Goal: Task Accomplishment & Management: Complete application form

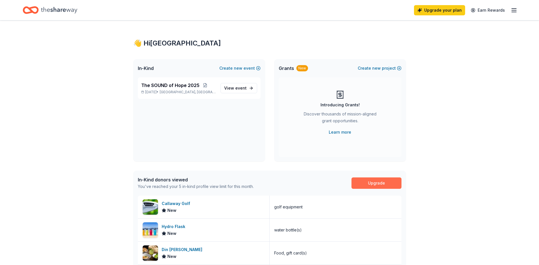
click at [376, 185] on link "Upgrade" at bounding box center [376, 182] width 50 height 11
click at [374, 184] on link "Upgrade" at bounding box center [376, 182] width 50 height 11
click at [430, 12] on link "Upgrade your plan" at bounding box center [439, 10] width 51 height 10
click at [49, 14] on icon "Home" at bounding box center [59, 10] width 36 height 12
click at [372, 183] on link "Upgrade" at bounding box center [376, 182] width 50 height 11
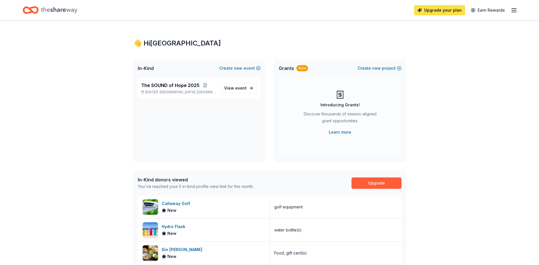
click at [439, 10] on link "Upgrade your plan" at bounding box center [439, 10] width 51 height 10
click at [438, 12] on link "Upgrade your plan" at bounding box center [439, 10] width 51 height 10
click at [437, 12] on link "Upgrade your plan" at bounding box center [439, 10] width 51 height 10
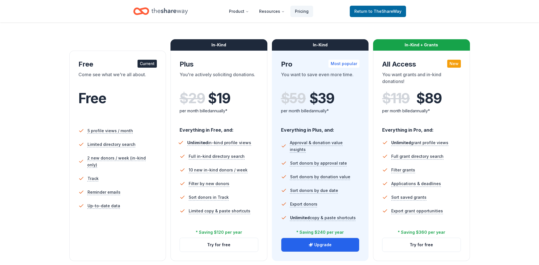
scroll to position [85, 0]
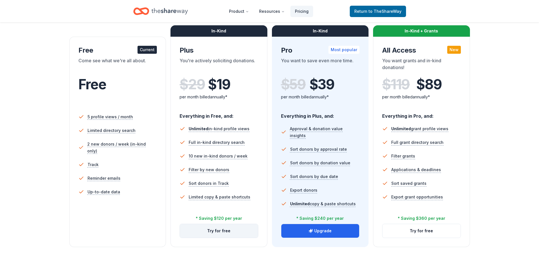
click at [214, 232] on button "Try for free" at bounding box center [219, 231] width 78 height 14
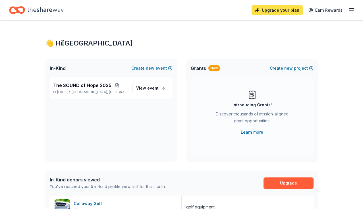
click at [259, 12] on link "Upgrade your plan" at bounding box center [276, 10] width 51 height 10
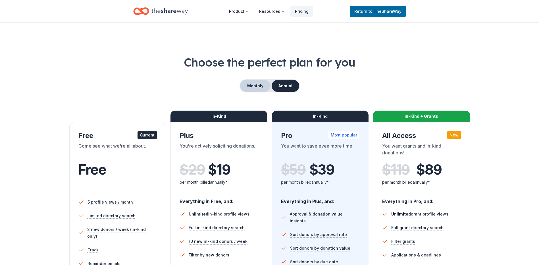
click at [262, 85] on button "Monthly" at bounding box center [255, 86] width 30 height 12
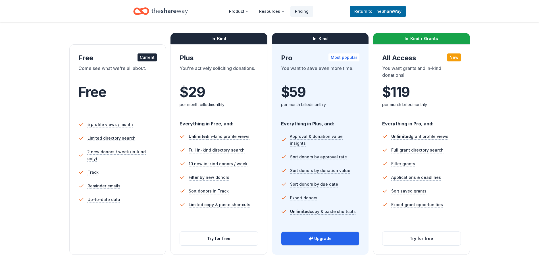
scroll to position [85, 0]
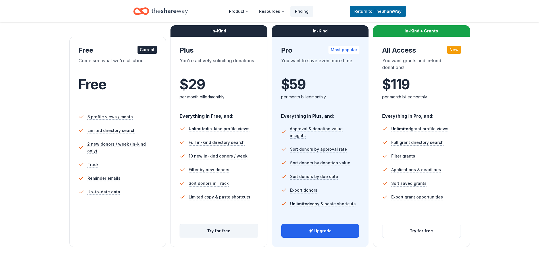
click at [233, 208] on button "Try for free" at bounding box center [219, 231] width 78 height 14
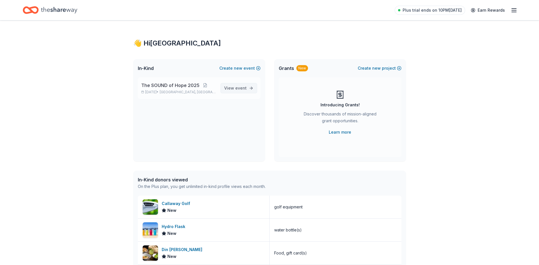
click at [245, 89] on span "event" at bounding box center [240, 87] width 11 height 5
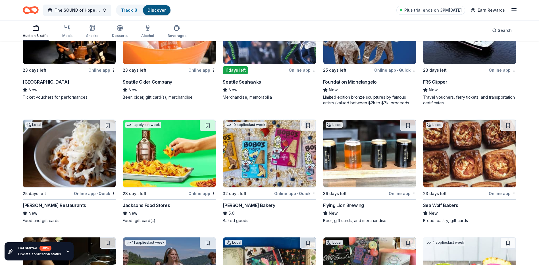
scroll to position [586, 0]
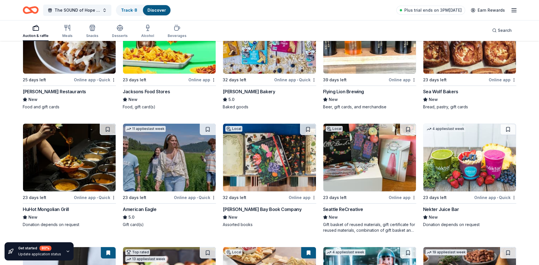
click at [266, 169] on img at bounding box center [269, 158] width 93 height 68
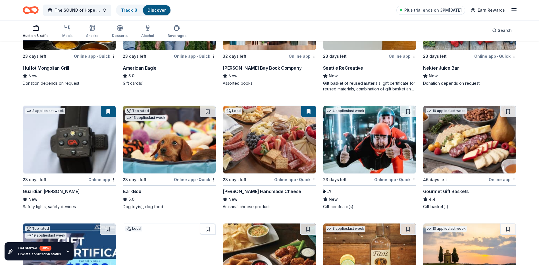
scroll to position [728, 0]
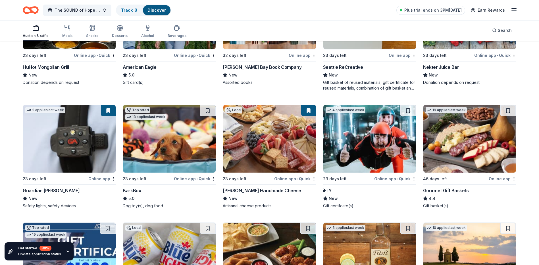
click at [170, 153] on img at bounding box center [169, 139] width 93 height 68
click at [170, 154] on img at bounding box center [169, 139] width 93 height 68
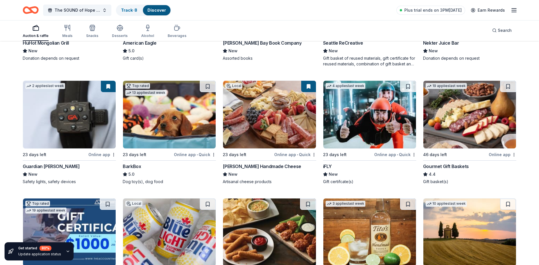
scroll to position [813, 0]
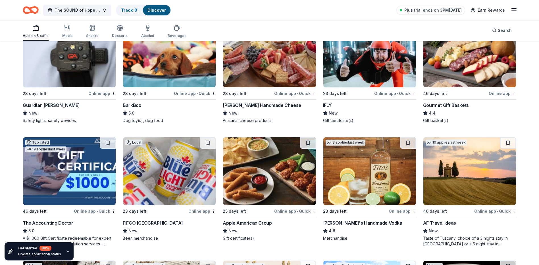
click at [365, 174] on img at bounding box center [369, 171] width 93 height 68
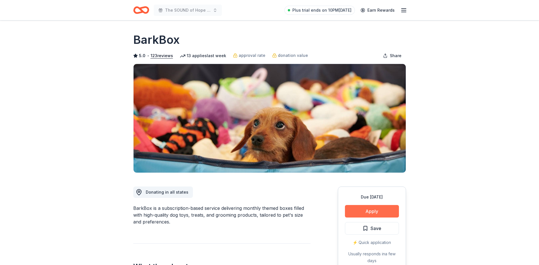
click at [369, 214] on button "Apply" at bounding box center [372, 211] width 54 height 12
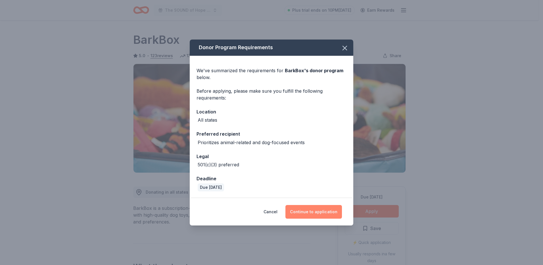
click at [304, 205] on button "Continue to application" at bounding box center [313, 212] width 57 height 14
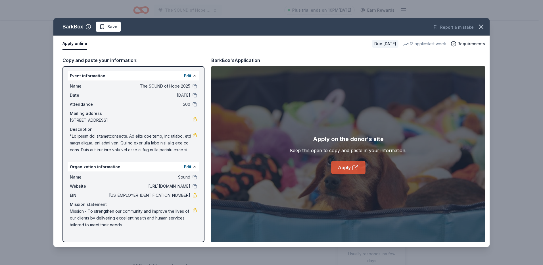
click at [335, 168] on link "Apply" at bounding box center [348, 167] width 34 height 14
click at [481, 25] on icon "button" at bounding box center [481, 27] width 8 height 8
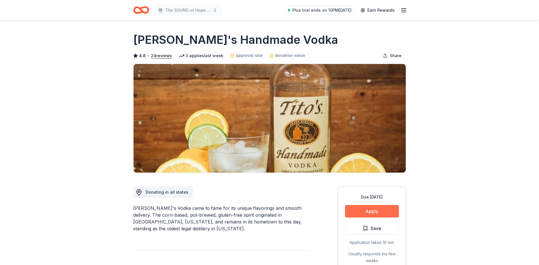
click at [372, 207] on button "Apply" at bounding box center [372, 211] width 54 height 12
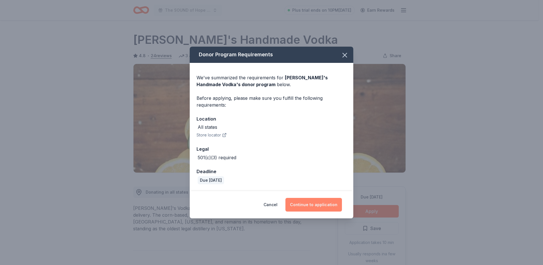
click at [322, 203] on button "Continue to application" at bounding box center [313, 205] width 57 height 14
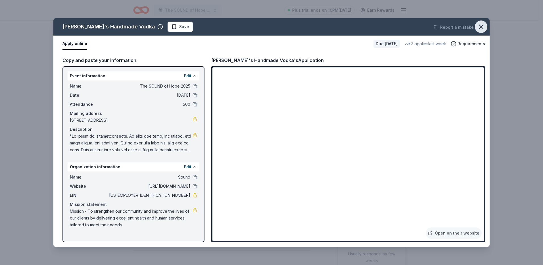
click at [481, 25] on icon "button" at bounding box center [481, 27] width 8 height 8
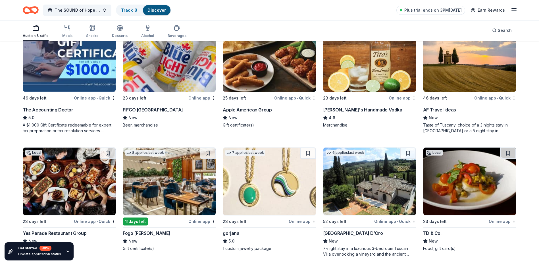
scroll to position [927, 0]
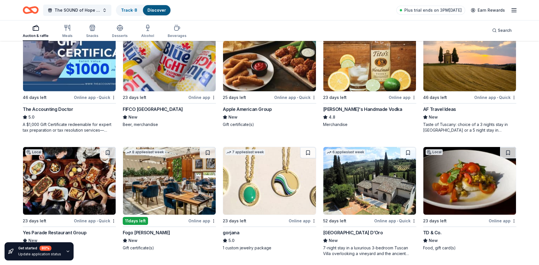
click at [443, 89] on img at bounding box center [469, 58] width 93 height 68
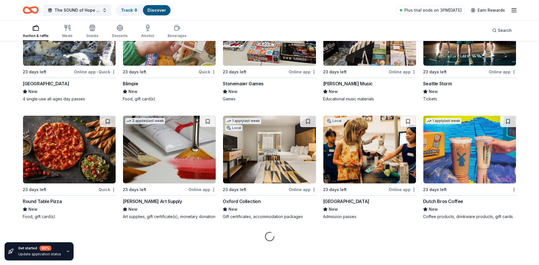
scroll to position [1575, 0]
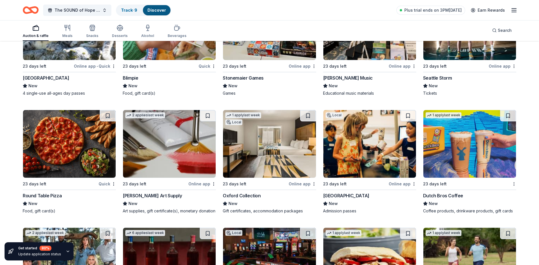
click at [344, 164] on img at bounding box center [369, 144] width 93 height 68
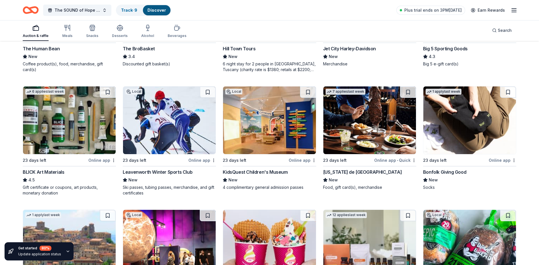
scroll to position [1225, 0]
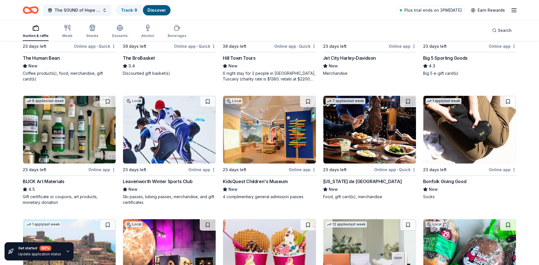
click at [275, 153] on img at bounding box center [269, 130] width 93 height 68
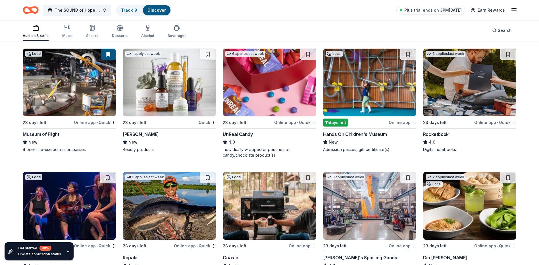
scroll to position [2020, 0]
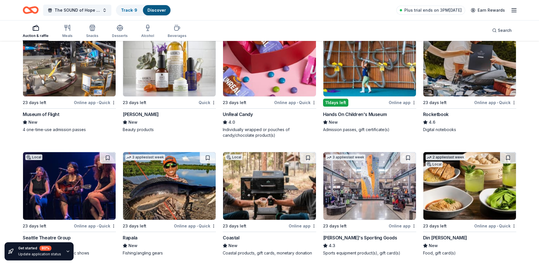
click at [266, 89] on img at bounding box center [269, 63] width 93 height 68
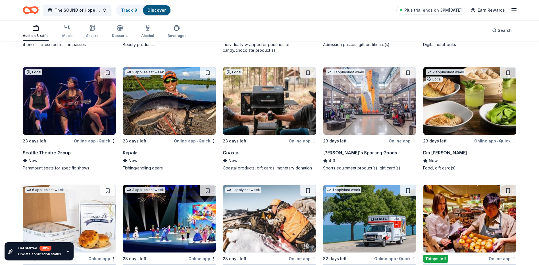
scroll to position [2105, 0]
click at [444, 126] on img at bounding box center [469, 101] width 93 height 68
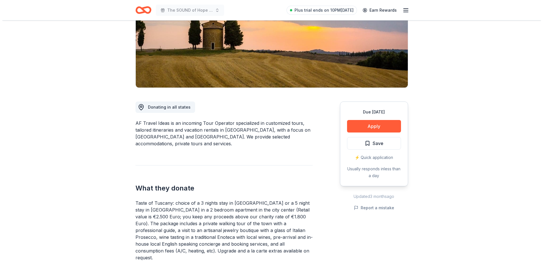
scroll to position [85, 0]
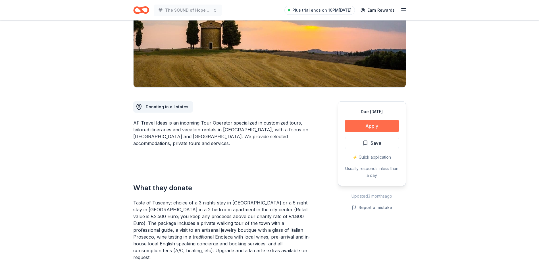
click at [358, 124] on button "Apply" at bounding box center [372, 126] width 54 height 12
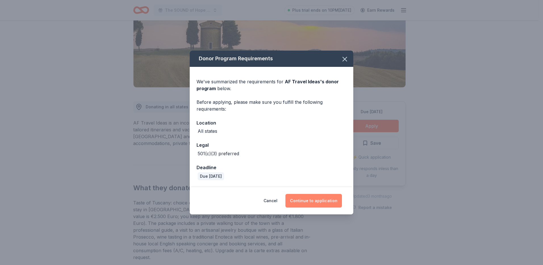
click at [311, 200] on button "Continue to application" at bounding box center [313, 201] width 57 height 14
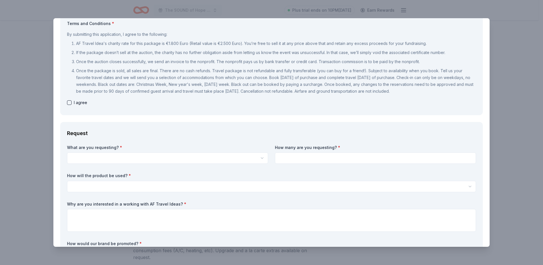
scroll to position [0, 0]
click at [152, 156] on html "The SOUND of Hope 2025 Plus trial ends on 10PM, 10/7 Earn Rewards Due in 46 day…" at bounding box center [271, 132] width 543 height 265
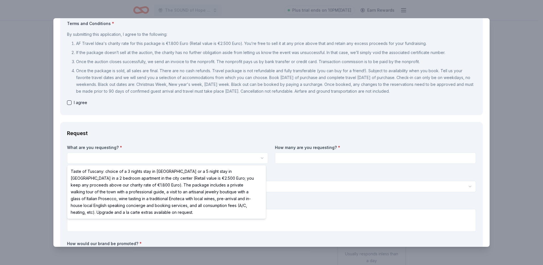
select select "Taste of Tuscany: choice of a 3 nights stay in Florence or a 5 night stay in Co…"
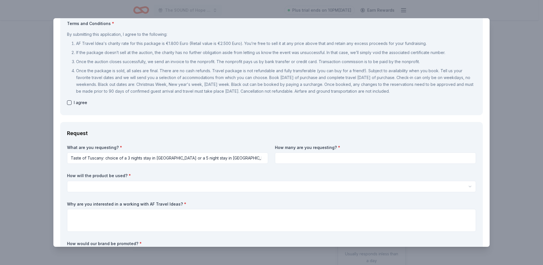
click at [303, 155] on input at bounding box center [375, 157] width 201 height 11
type input "1"
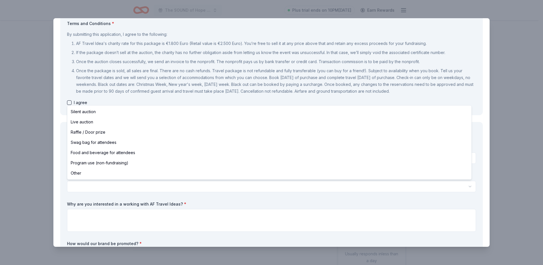
click at [168, 186] on html "The SOUND of Hope 2025 Plus trial ends on 10PM, 10/7 Earn Rewards Due in 46 day…" at bounding box center [271, 132] width 543 height 265
select select "liveAuction"
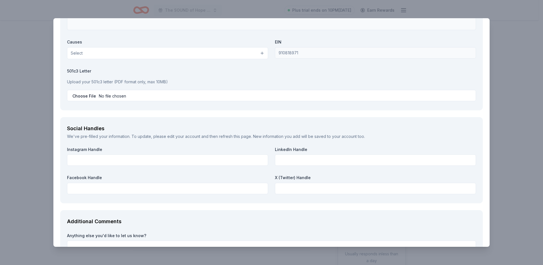
scroll to position [738, 0]
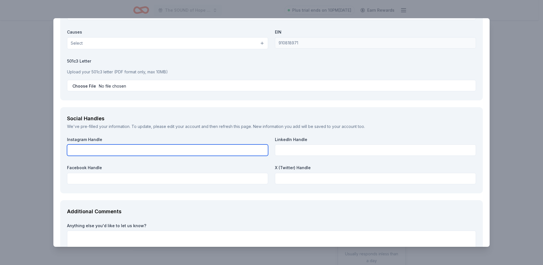
click at [192, 145] on input "text" at bounding box center [167, 149] width 201 height 11
type input "soundbehavioralhealth"
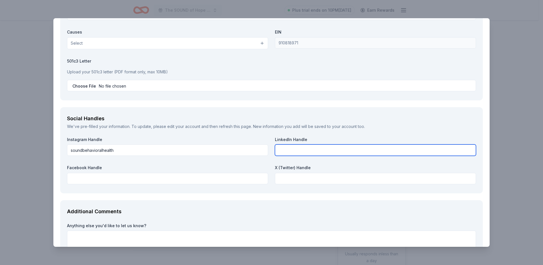
click at [320, 153] on input "text" at bounding box center [375, 149] width 201 height 11
paste input "https://www.linkedin.com/company/soundhealthwa/?viewAsMember=true"
type input "https://www.linkedin.com/company/soundhealthwa/?viewAsMember=true"
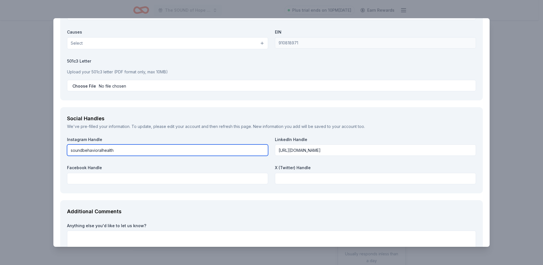
click at [128, 150] on input "soundbehavioralhealth" at bounding box center [167, 149] width 201 height 11
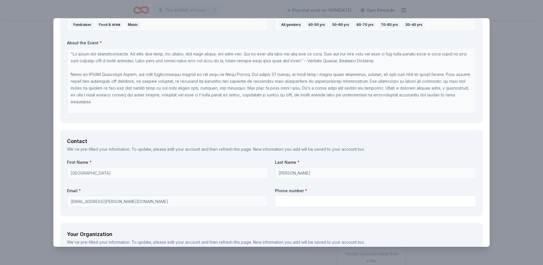
scroll to position [443, 0]
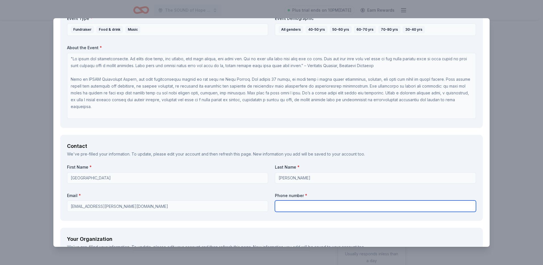
click at [283, 203] on input "text" at bounding box center [375, 205] width 201 height 11
type input "2063567263"
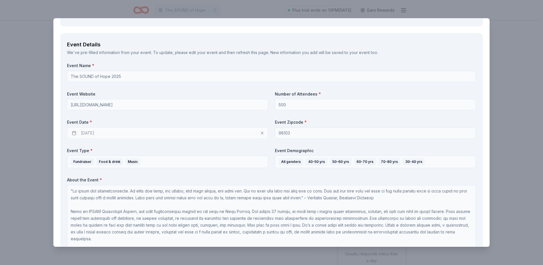
scroll to position [301, 0]
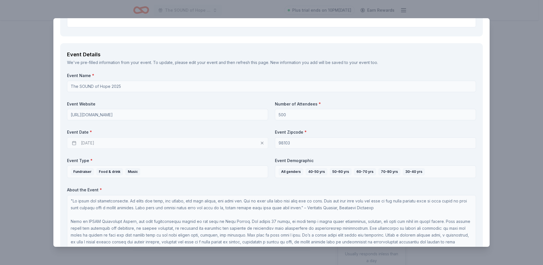
click at [123, 137] on div "11/21/2025" at bounding box center [167, 142] width 201 height 11
click at [127, 142] on div "11/21/2025" at bounding box center [167, 142] width 201 height 11
click at [74, 143] on div "11/21/2025" at bounding box center [167, 142] width 201 height 11
click at [114, 145] on div "11/21/2025" at bounding box center [167, 142] width 201 height 11
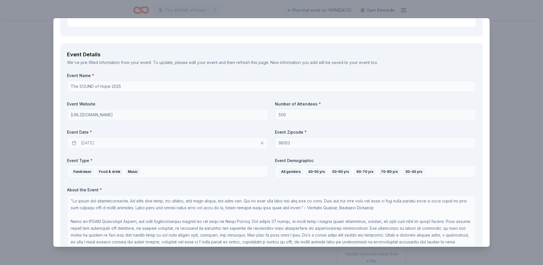
click at [114, 145] on div "11/21/2025" at bounding box center [167, 142] width 201 height 11
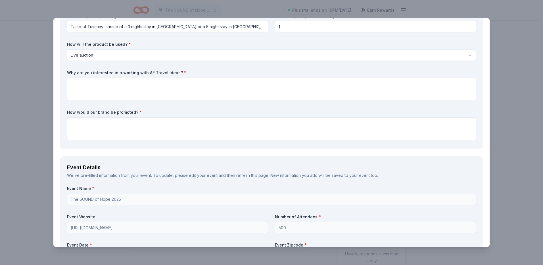
scroll to position [130, 0]
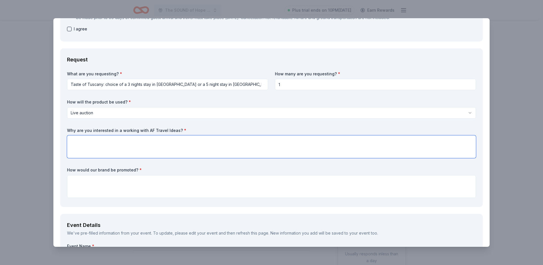
click at [101, 148] on textarea at bounding box center [271, 146] width 409 height 23
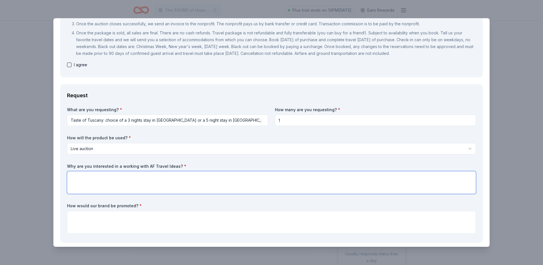
scroll to position [17, 0]
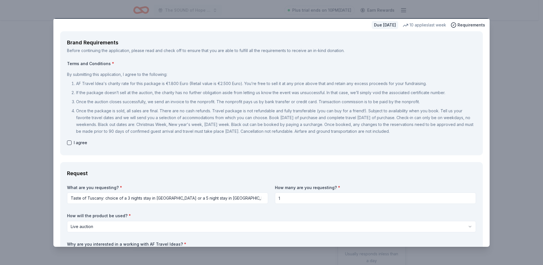
click at [70, 143] on button "button" at bounding box center [69, 142] width 5 height 5
checkbox input "true"
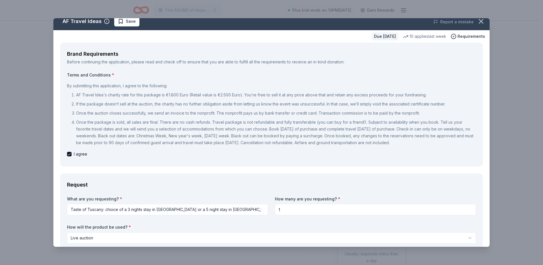
scroll to position [0, 0]
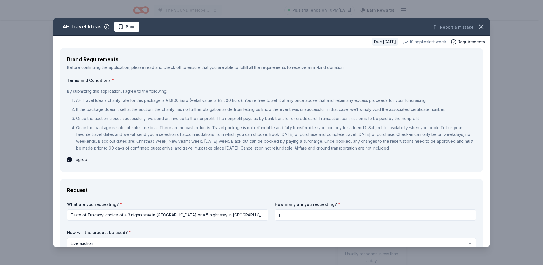
drag, startPoint x: 66, startPoint y: 90, endPoint x: 199, endPoint y: 120, distance: 136.1
click at [199, 120] on div "Brand Requirements Before continuing the application, please read and check off…" at bounding box center [271, 110] width 423 height 124
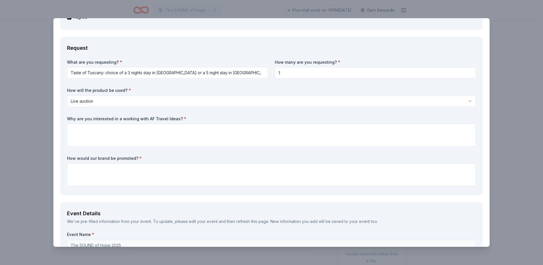
scroll to position [170, 0]
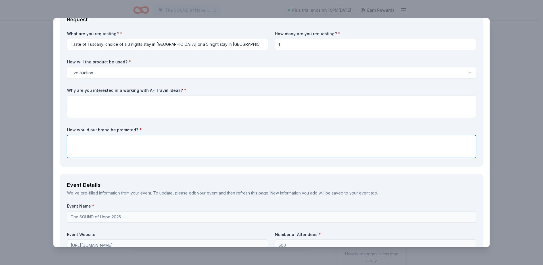
click at [83, 141] on textarea at bounding box center [271, 146] width 409 height 23
click at [149, 143] on textarea at bounding box center [271, 146] width 409 height 23
paste textarea "The SOUND of Hope Gala is expected to draw up to 500 attendees that will includ…"
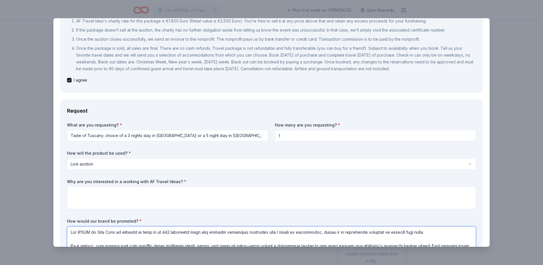
scroll to position [69, 0]
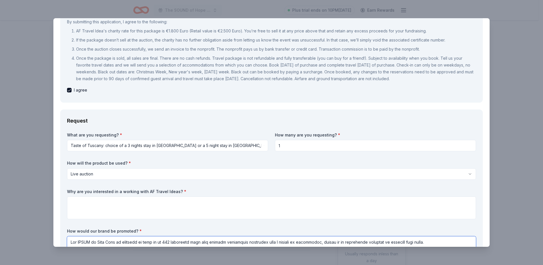
type textarea "The SOUND of Hope Gala is expected to draw up to 500 attendees that will includ…"
click at [205, 200] on textarea at bounding box center [271, 207] width 409 height 23
click at [291, 147] on input "1" at bounding box center [375, 145] width 201 height 11
type input "2"
click at [133, 204] on textarea at bounding box center [271, 207] width 409 height 23
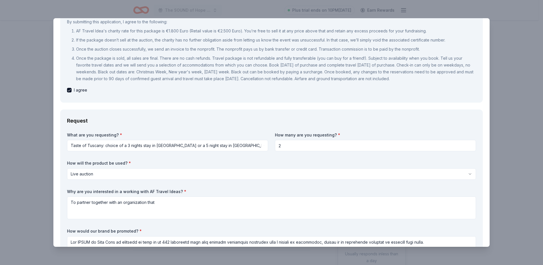
drag, startPoint x: 185, startPoint y: 188, endPoint x: 80, endPoint y: 192, distance: 104.6
click at [85, 191] on div "What are you requesting? * Taste of Tuscany: choice of a 3 nights stay in Flore…" at bounding box center [271, 248] width 409 height 233
drag, startPoint x: 66, startPoint y: 192, endPoint x: 171, endPoint y: 193, distance: 104.8
click at [166, 192] on div "Request What are you requesting? * Taste of Tuscany: choice of a 3 nights stay …" at bounding box center [271, 240] width 423 height 263
drag, startPoint x: 176, startPoint y: 191, endPoint x: 128, endPoint y: 189, distance: 47.5
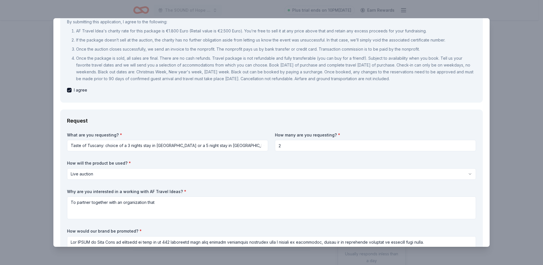
click at [128, 189] on label "Why are you interested in a working with AF Travel Ideas? *" at bounding box center [271, 192] width 409 height 6
click at [131, 192] on label "Why are you interested in a working with AF Travel Ideas? *" at bounding box center [271, 192] width 409 height 6
click at [165, 205] on textarea "To partner together with an organization that" at bounding box center [271, 207] width 409 height 23
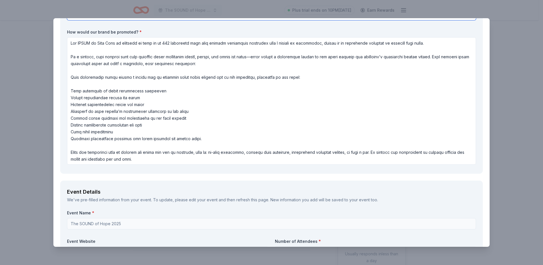
scroll to position [1, 0]
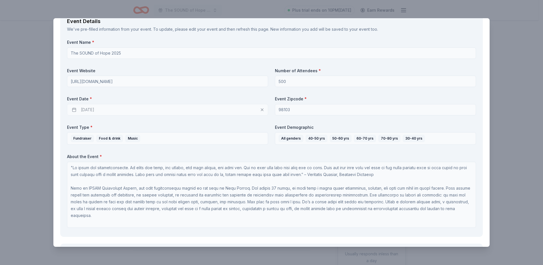
type textarea "To partner together with an organization that cares about giving back to the co…"
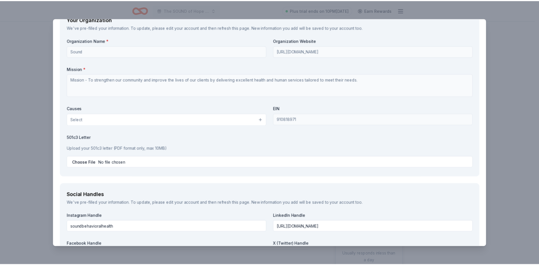
scroll to position [888, 0]
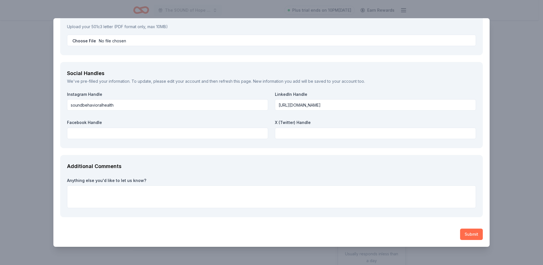
click at [469, 232] on button "Submit" at bounding box center [471, 233] width 23 height 11
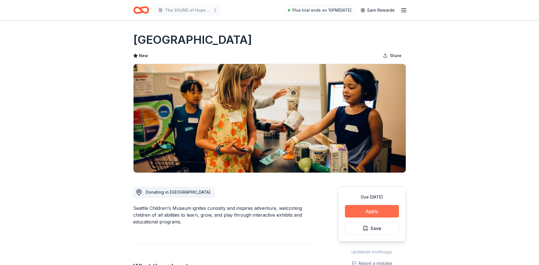
click at [373, 212] on button "Apply" at bounding box center [372, 211] width 54 height 12
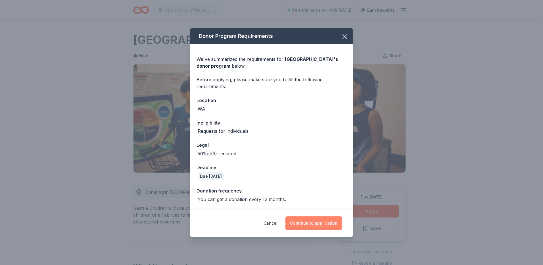
click at [330, 224] on button "Continue to application" at bounding box center [313, 223] width 57 height 14
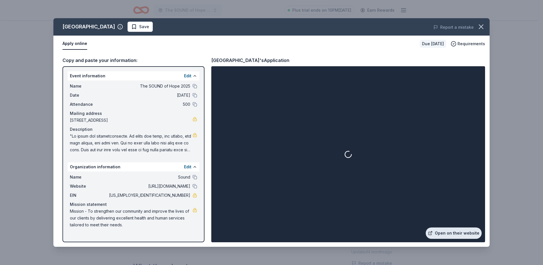
click at [449, 231] on link "Open on their website" at bounding box center [454, 232] width 56 height 11
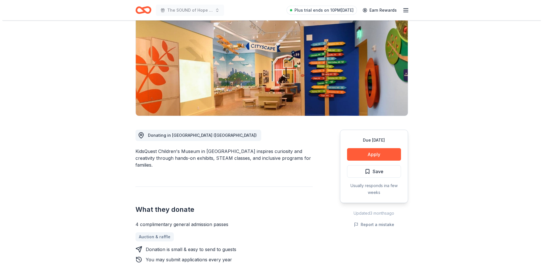
scroll to position [85, 0]
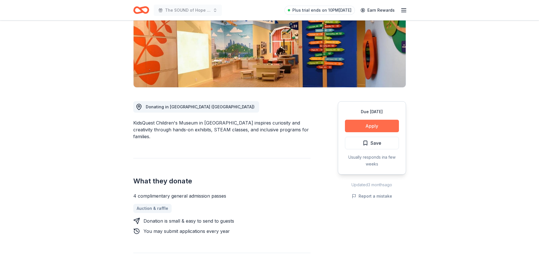
click at [385, 125] on button "Apply" at bounding box center [372, 126] width 54 height 12
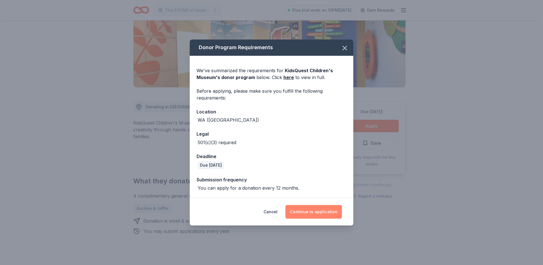
click at [311, 213] on button "Continue to application" at bounding box center [313, 212] width 57 height 14
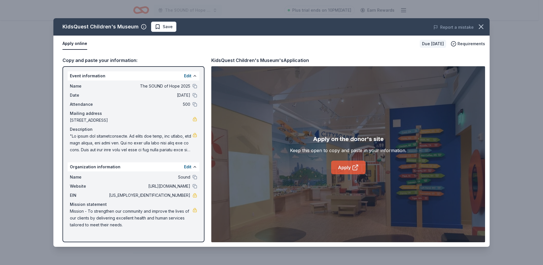
click at [354, 165] on icon at bounding box center [355, 167] width 7 height 7
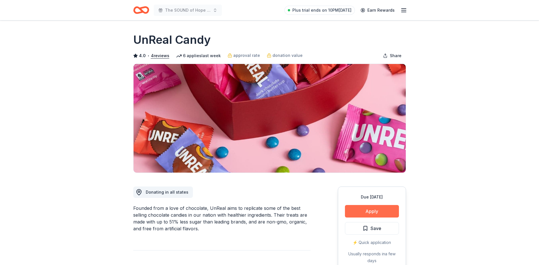
click at [375, 208] on button "Apply" at bounding box center [372, 211] width 54 height 12
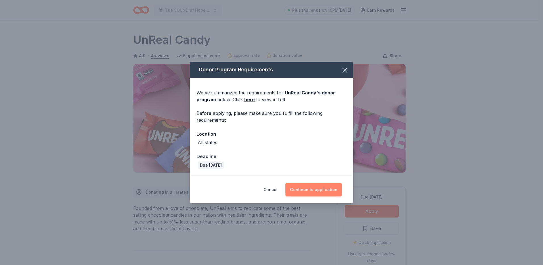
click at [329, 191] on button "Continue to application" at bounding box center [313, 190] width 57 height 14
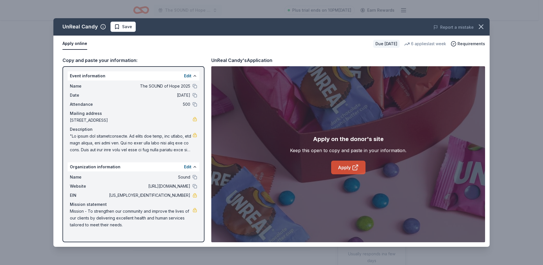
click at [354, 165] on icon at bounding box center [355, 167] width 7 height 7
